Goal: Find specific page/section: Find specific page/section

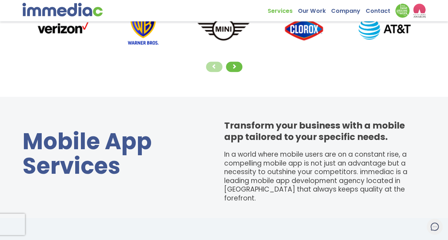
scroll to position [171, 0]
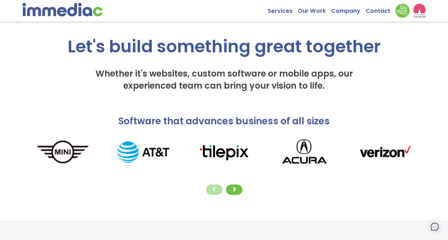
scroll to position [30, 0]
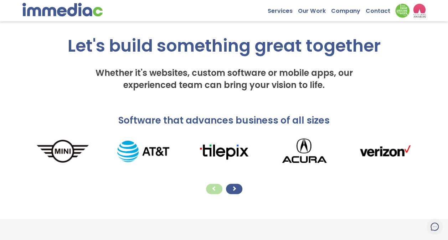
click at [240, 191] on div at bounding box center [234, 189] width 16 height 10
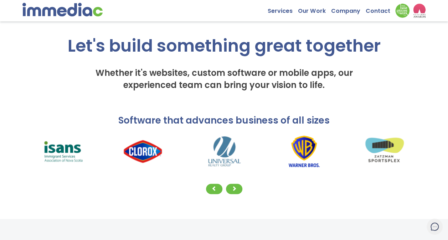
scroll to position [0, 0]
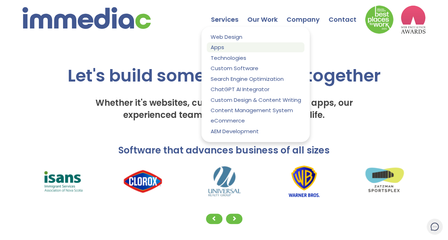
click at [222, 47] on link "Apps" at bounding box center [256, 47] width 98 height 10
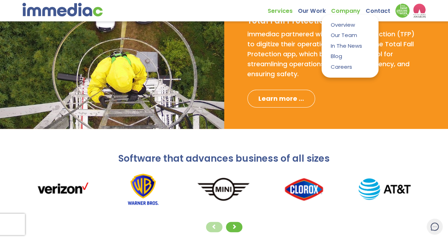
scroll to position [51, 0]
